Goal: Transaction & Acquisition: Purchase product/service

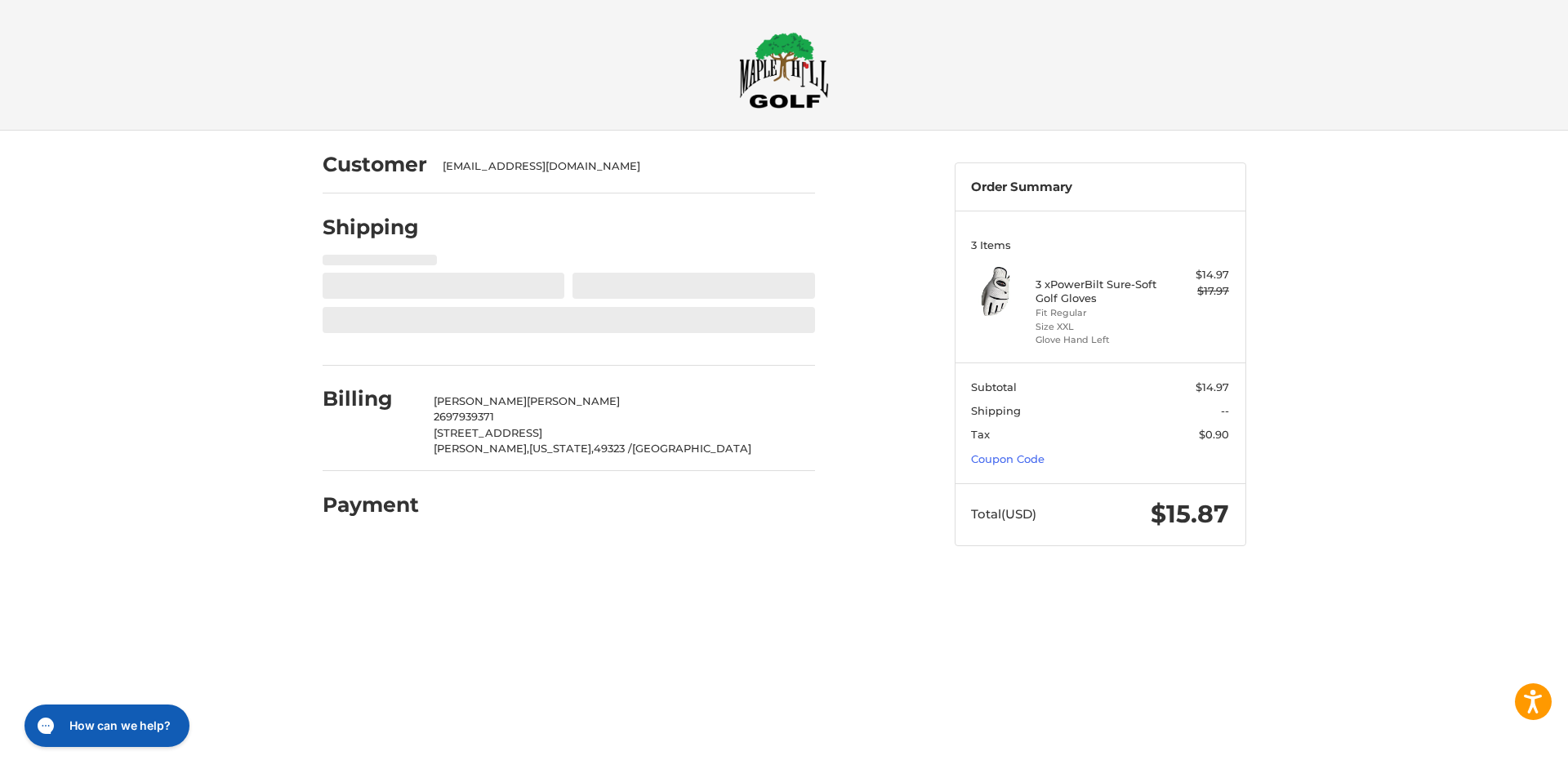
select select "**"
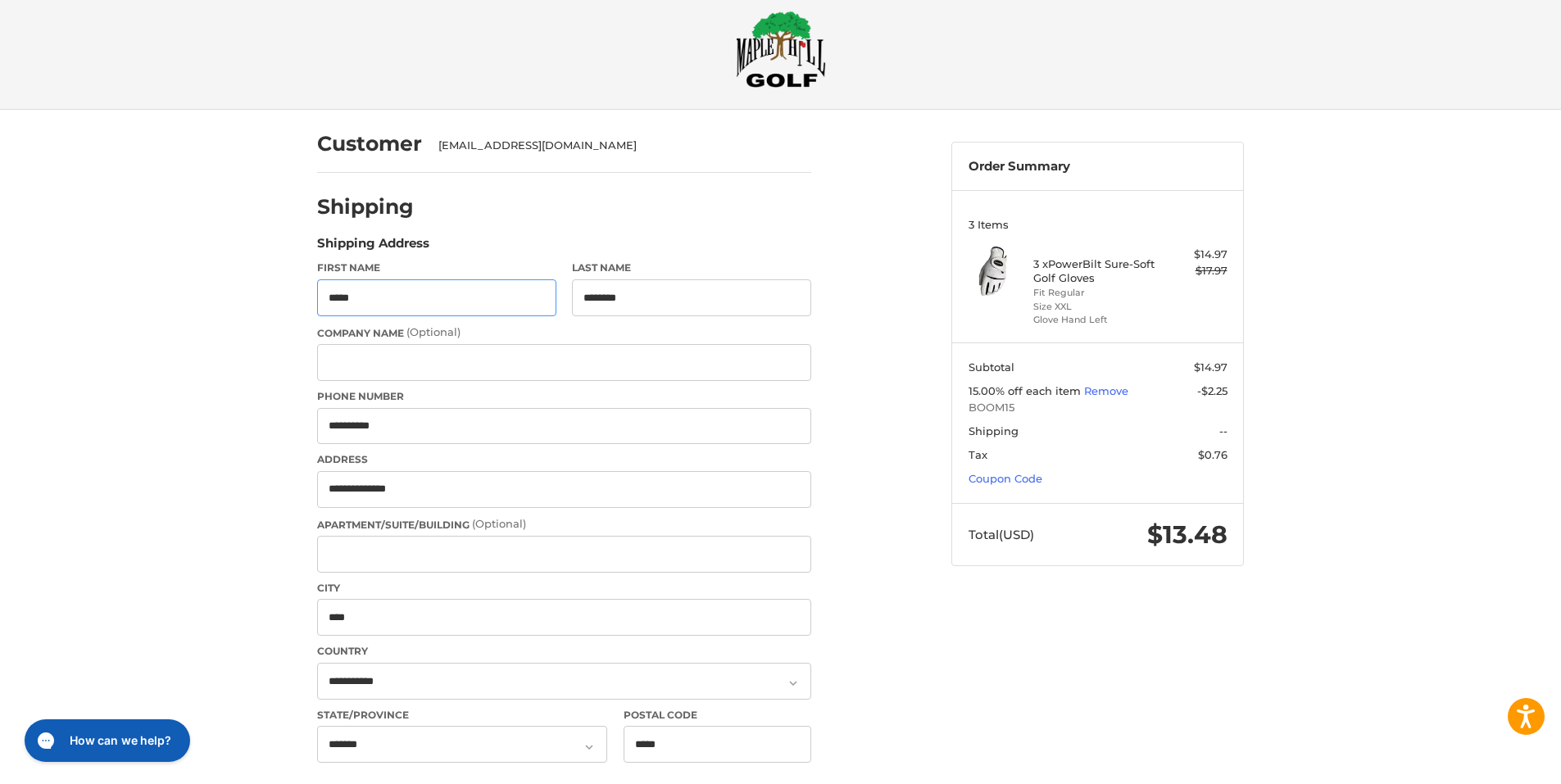
scroll to position [37, 0]
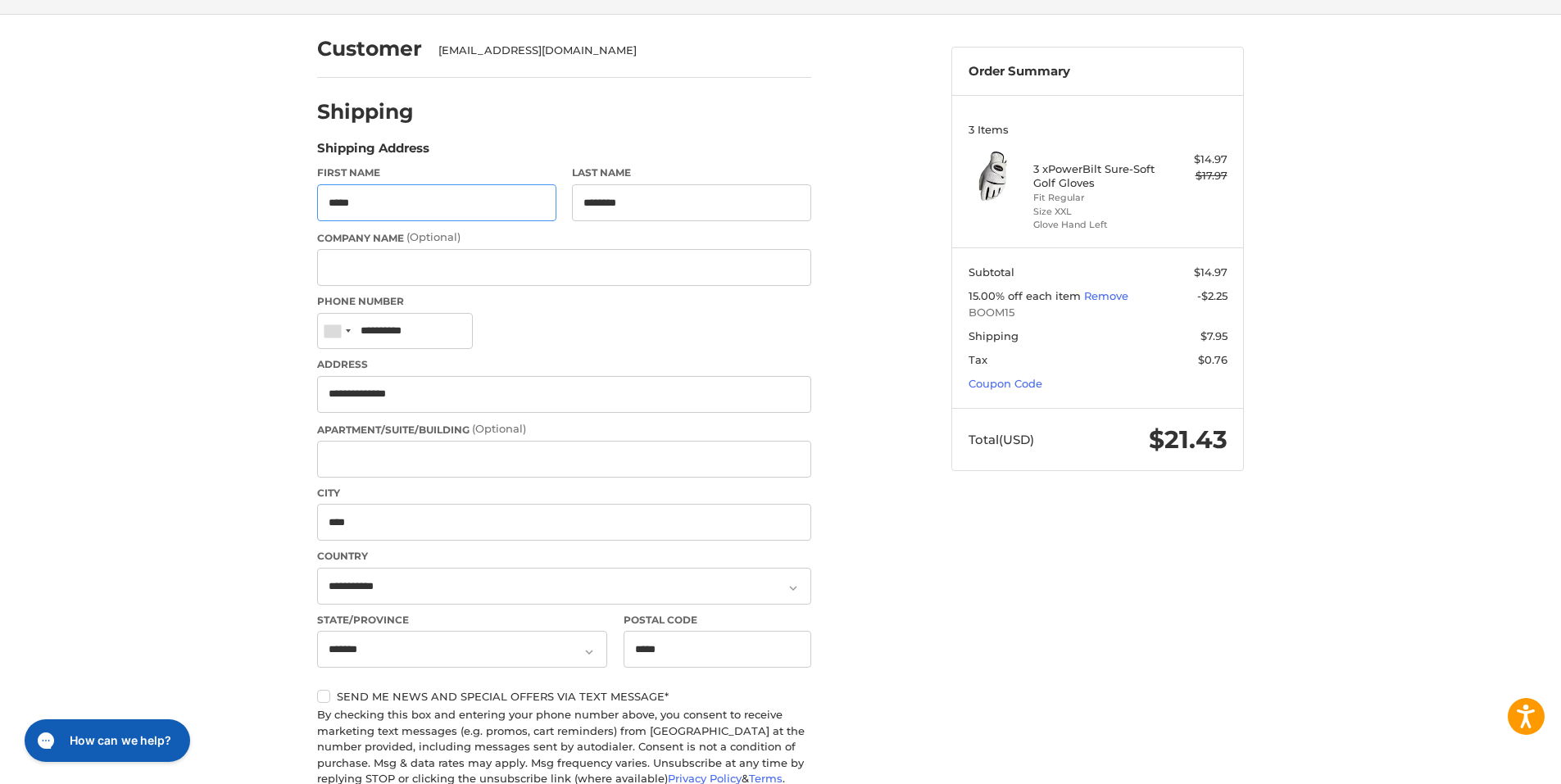
scroll to position [0, 0]
